Goal: Entertainment & Leisure: Consume media (video, audio)

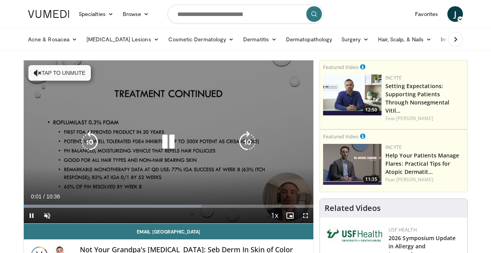
click at [37, 76] on icon "Video Player" at bounding box center [38, 73] width 8 height 8
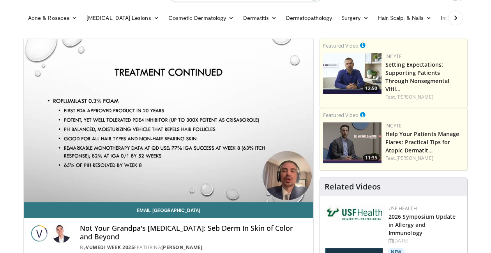
scroll to position [23, 0]
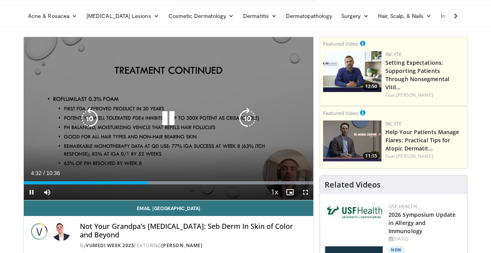
click at [169, 112] on icon "Video Player" at bounding box center [168, 119] width 22 height 22
click at [168, 117] on icon "Video Player" at bounding box center [168, 119] width 22 height 22
click at [171, 121] on icon "Video Player" at bounding box center [168, 119] width 22 height 22
click at [163, 122] on icon "Video Player" at bounding box center [168, 119] width 22 height 22
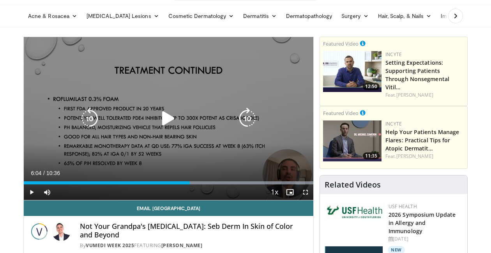
click at [172, 115] on icon "Video Player" at bounding box center [168, 119] width 22 height 22
click at [168, 117] on icon "Video Player" at bounding box center [168, 119] width 22 height 22
click at [160, 118] on icon "Video Player" at bounding box center [168, 119] width 22 height 22
click at [173, 117] on icon "Video Player" at bounding box center [168, 119] width 22 height 22
click at [162, 120] on icon "Video Player" at bounding box center [168, 119] width 22 height 22
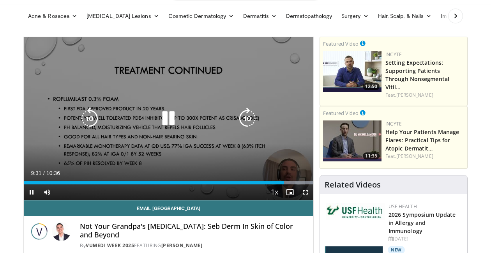
click at [171, 120] on icon "Video Player" at bounding box center [168, 119] width 22 height 22
click at [166, 118] on icon "Video Player" at bounding box center [168, 119] width 22 height 22
